Goal: Task Accomplishment & Management: Complete application form

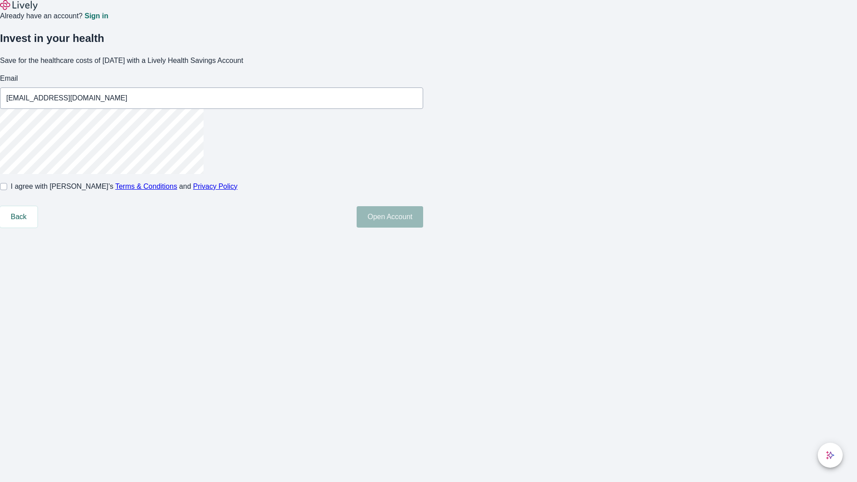
click at [7, 190] on input "I agree with Lively’s Terms & Conditions and Privacy Policy" at bounding box center [3, 186] width 7 height 7
checkbox input "true"
click at [423, 228] on button "Open Account" at bounding box center [390, 216] width 67 height 21
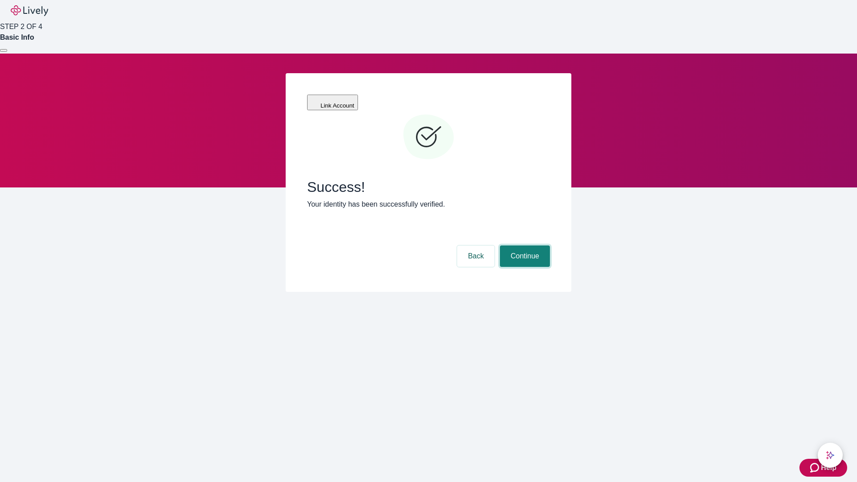
click at [524, 246] on button "Continue" at bounding box center [525, 256] width 50 height 21
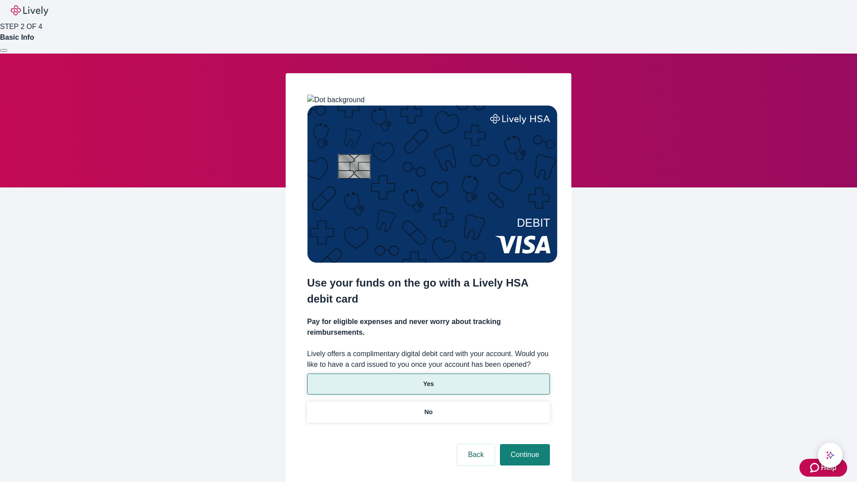
click at [428, 380] on p "Yes" at bounding box center [428, 384] width 11 height 9
click at [524, 444] on button "Continue" at bounding box center [525, 454] width 50 height 21
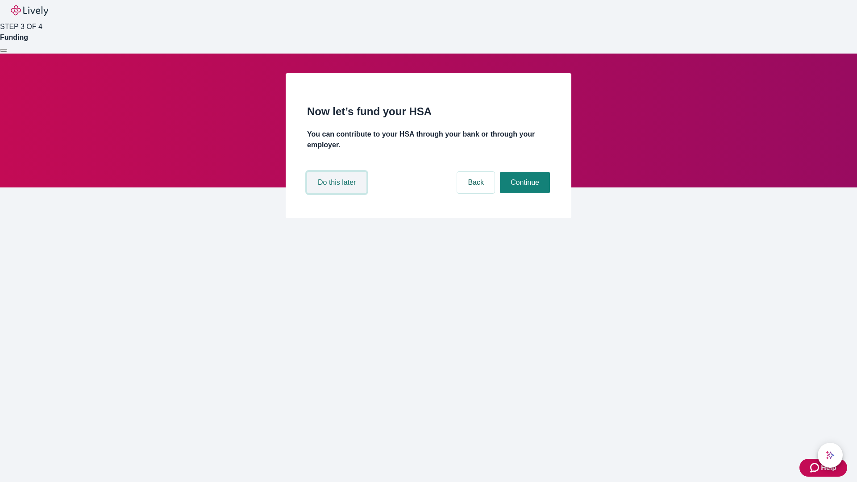
click at [338, 193] on button "Do this later" at bounding box center [336, 182] width 59 height 21
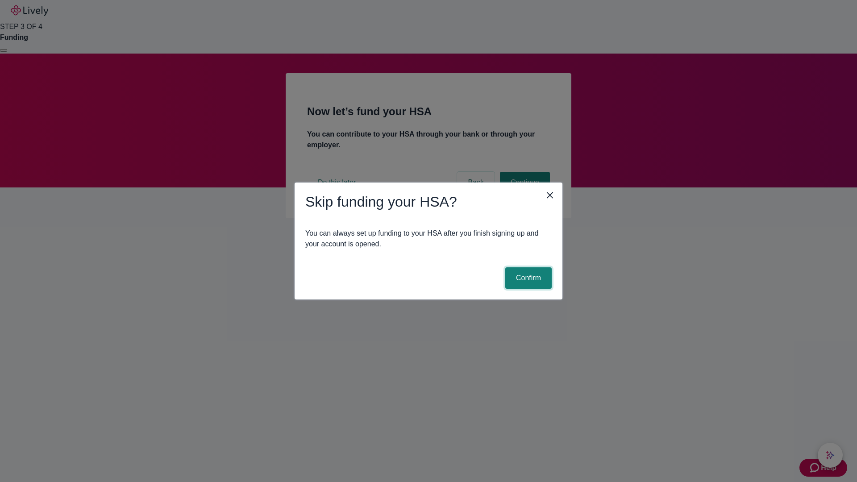
click at [527, 278] on button "Confirm" at bounding box center [528, 277] width 46 height 21
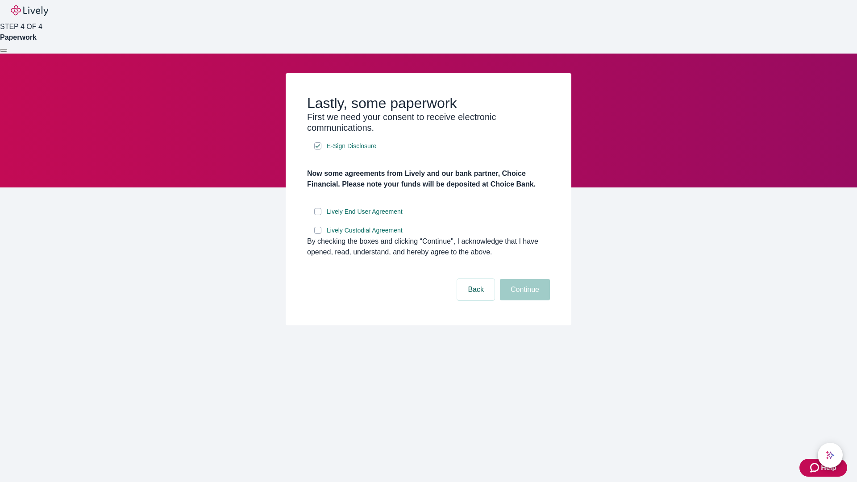
click at [318, 215] on input "Lively End User Agreement" at bounding box center [317, 211] width 7 height 7
checkbox input "true"
click at [318, 234] on input "Lively Custodial Agreement" at bounding box center [317, 230] width 7 height 7
checkbox input "true"
click at [524, 300] on button "Continue" at bounding box center [525, 289] width 50 height 21
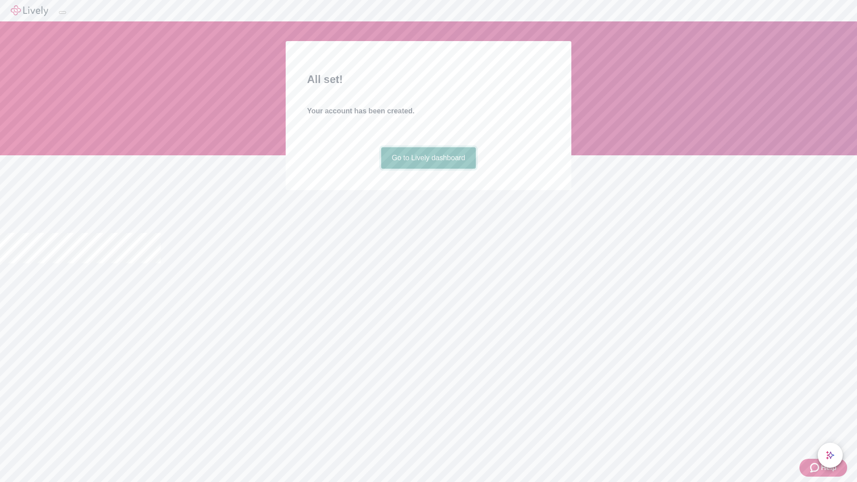
click at [428, 169] on link "Go to Lively dashboard" at bounding box center [428, 157] width 95 height 21
